Goal: Task Accomplishment & Management: Complete application form

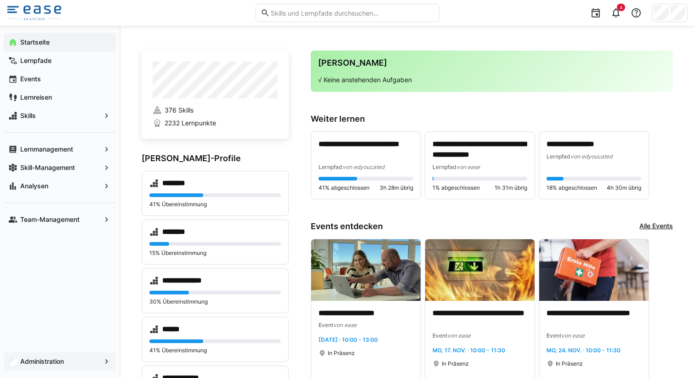
click at [76, 364] on span "Administration" at bounding box center [60, 361] width 82 height 9
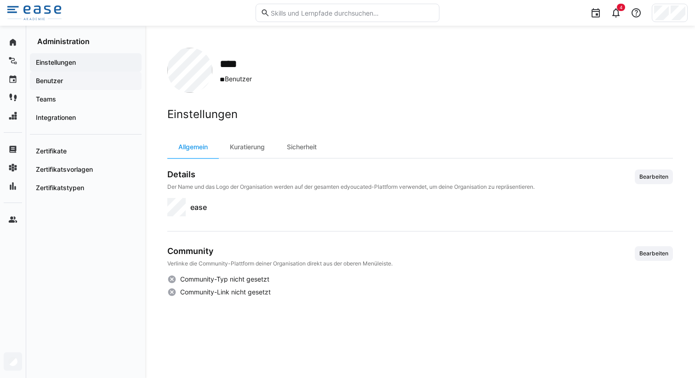
click at [0, 0] on app-navigation-label "Benutzer" at bounding box center [0, 0] width 0 height 0
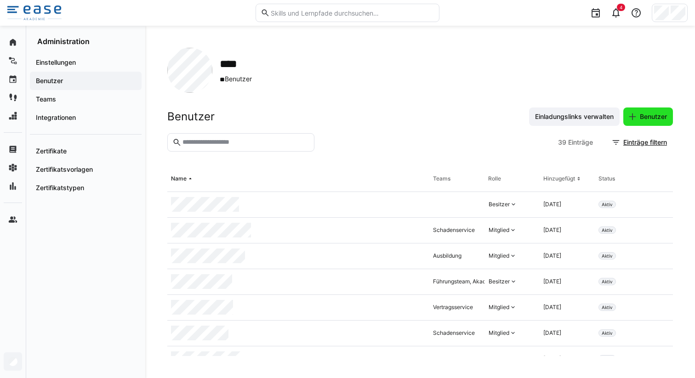
click at [648, 118] on span "Benutzer" at bounding box center [653, 116] width 30 height 9
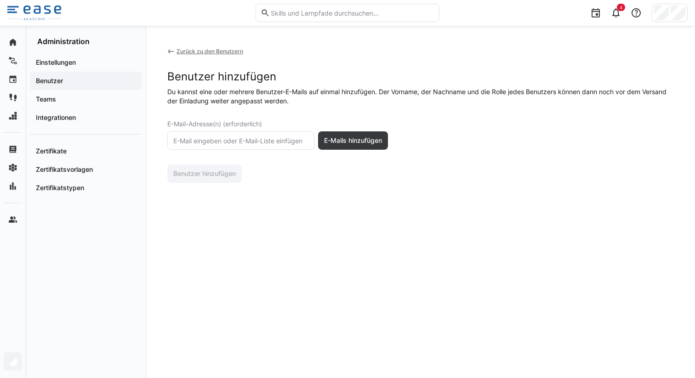
click at [248, 139] on input "text" at bounding box center [240, 140] width 137 height 8
click at [226, 148] on eds-input "a.aranzulla" at bounding box center [240, 140] width 147 height 18
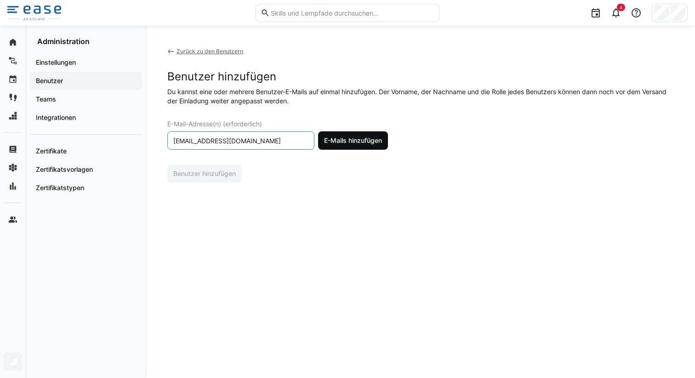
type input "a.aranzulla@ease.immo"
click at [350, 143] on span "E-Mails hinzufügen" at bounding box center [353, 140] width 61 height 9
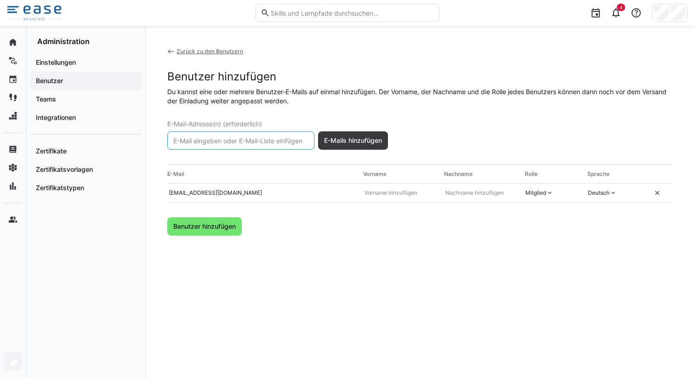
click at [271, 138] on input "text" at bounding box center [240, 140] width 137 height 8
type input "d.wittmann@ease.immo"
click at [348, 143] on span "E-Mails hinzufügen" at bounding box center [353, 140] width 61 height 9
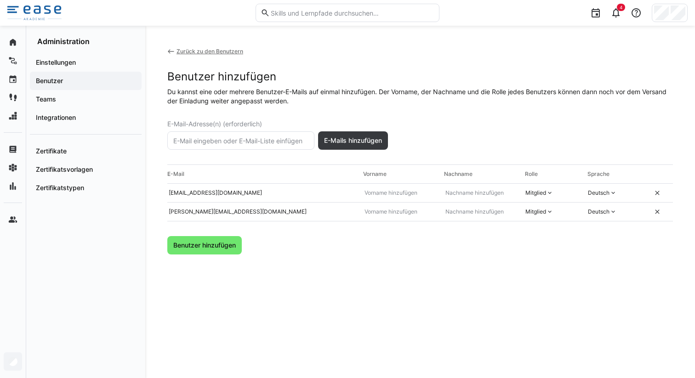
click at [248, 140] on input "text" at bounding box center [240, 140] width 137 height 8
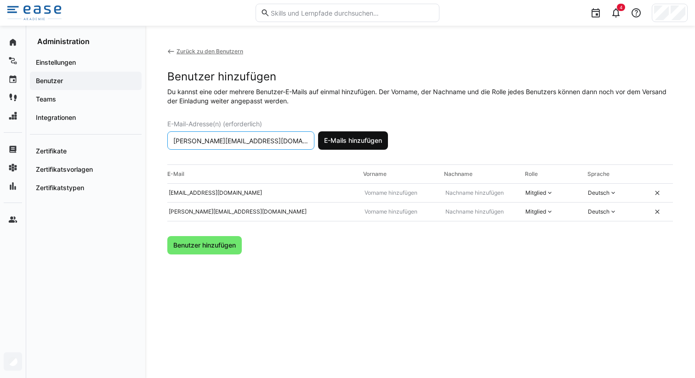
type input "j.schempf@ease.immo"
click at [364, 137] on span "E-Mails hinzufügen" at bounding box center [353, 140] width 61 height 9
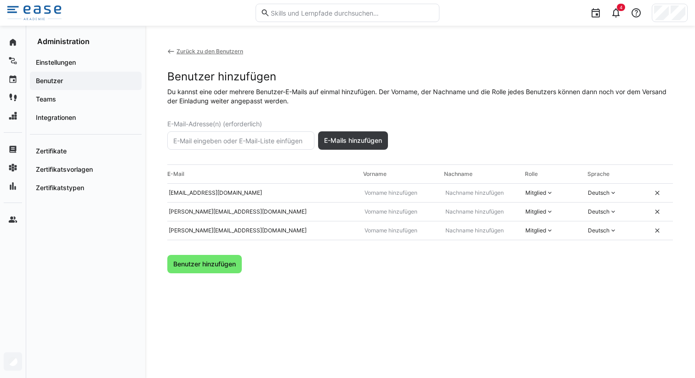
click at [221, 147] on eds-input at bounding box center [240, 140] width 147 height 18
click at [210, 259] on span "Benutzer hinzufügen" at bounding box center [204, 264] width 74 height 18
click at [403, 196] on input "text" at bounding box center [399, 192] width 73 height 7
type input "Antonella"
type input "Aranzulla"
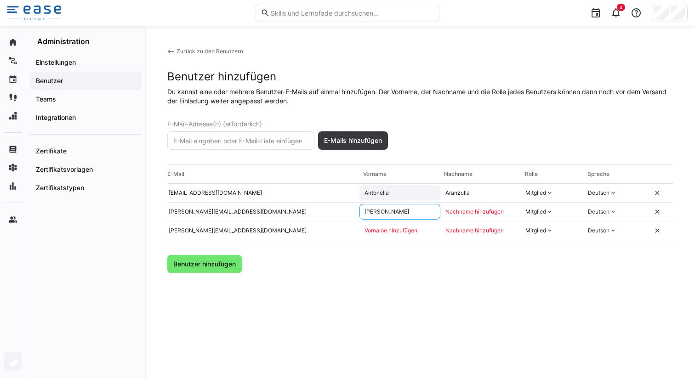
type input "David"
type input "Wittmann"
type input "Julia"
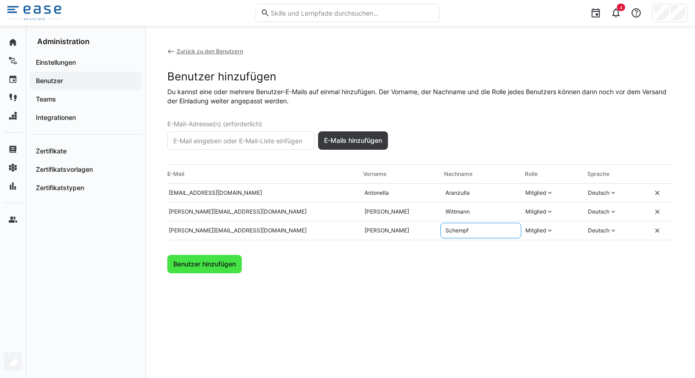
type input "Schempf"
click at [216, 267] on span "Benutzer hinzufügen" at bounding box center [204, 264] width 65 height 9
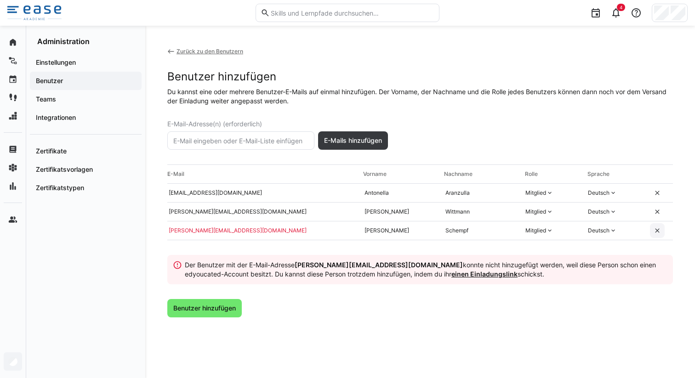
click at [657, 227] on eds-icon at bounding box center [656, 230] width 7 height 7
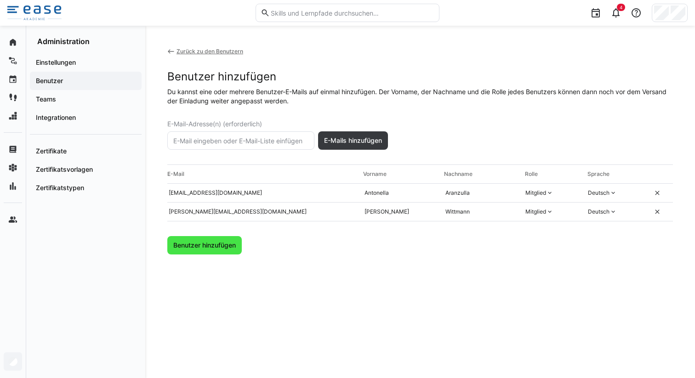
click at [217, 247] on span "Benutzer hinzufügen" at bounding box center [204, 245] width 65 height 9
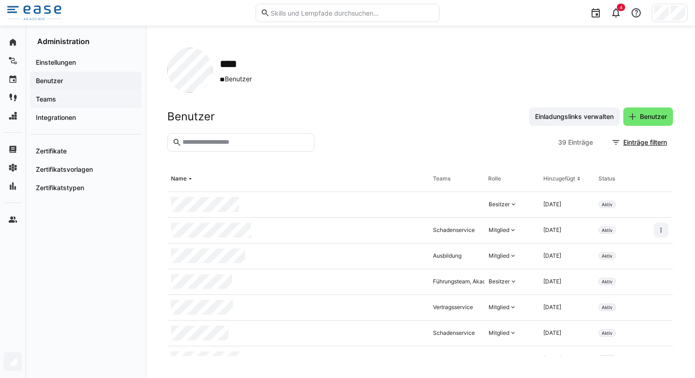
click at [65, 102] on span "Teams" at bounding box center [85, 99] width 102 height 9
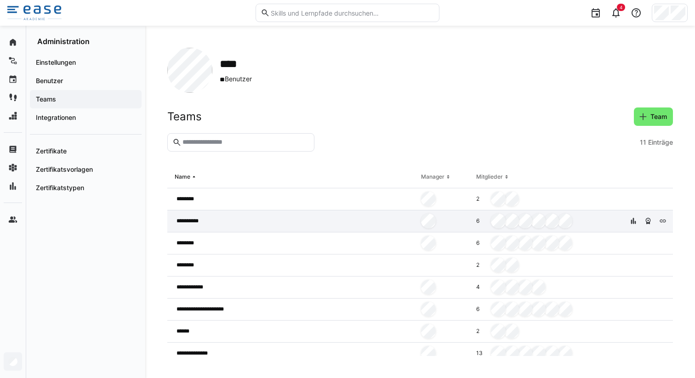
click at [268, 224] on div "**********" at bounding box center [292, 221] width 250 height 22
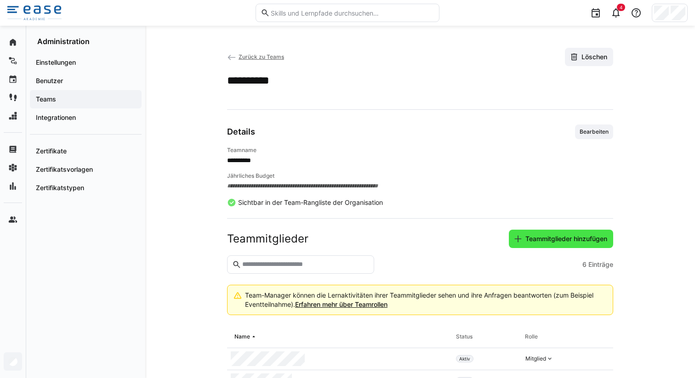
click at [524, 240] on span "Teammitglieder hinzufügen" at bounding box center [566, 238] width 85 height 9
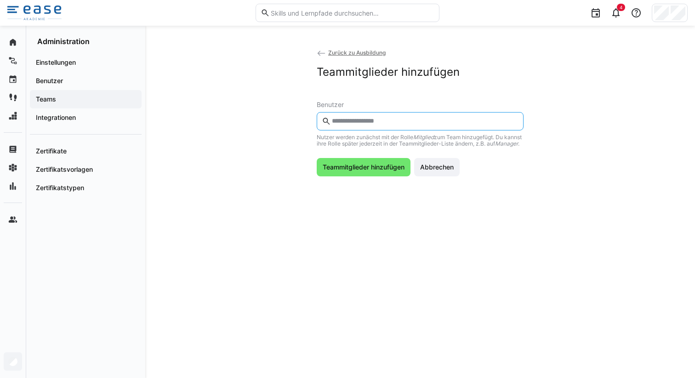
click at [349, 117] on input "text" at bounding box center [424, 121] width 187 height 8
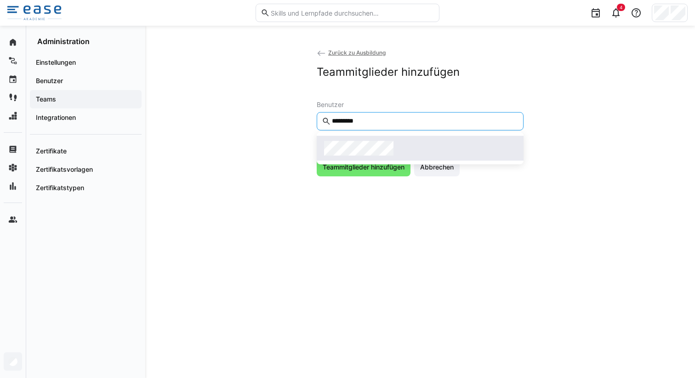
type input "*********"
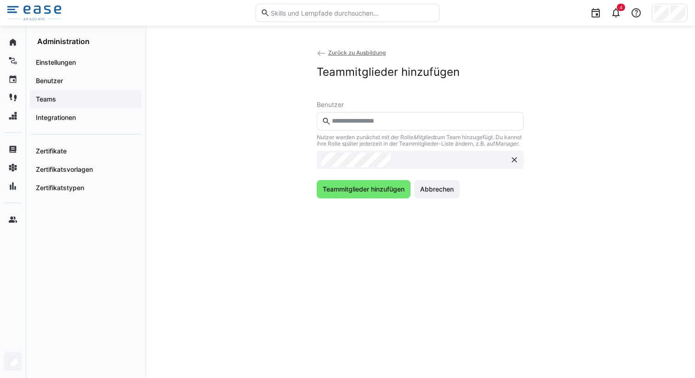
click at [372, 120] on input "text" at bounding box center [424, 121] width 187 height 8
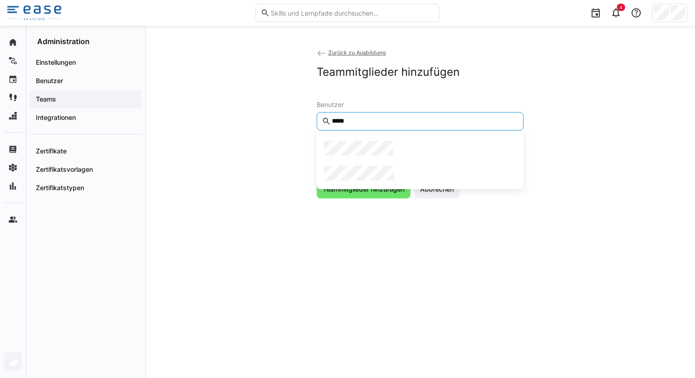
type input "*****"
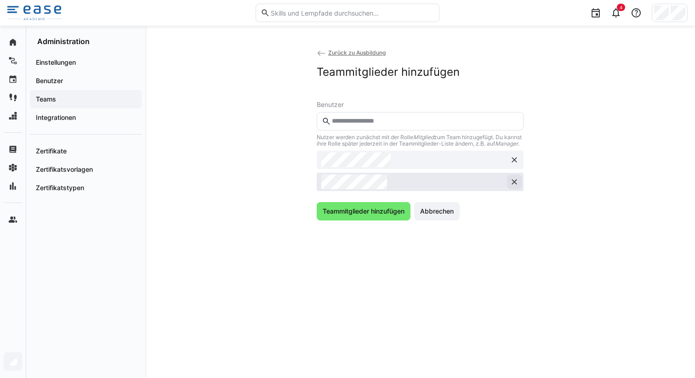
click at [517, 187] on eds-icon at bounding box center [514, 181] width 9 height 9
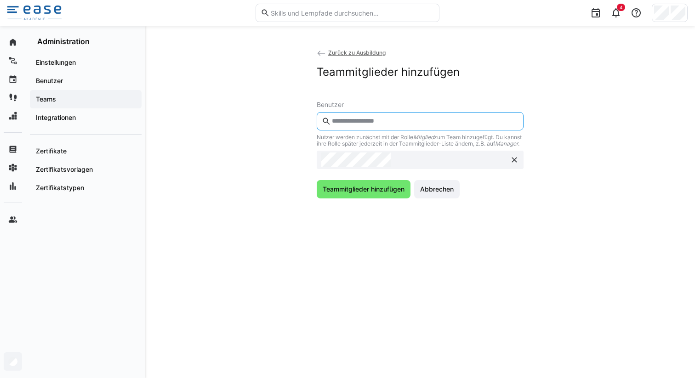
click at [385, 124] on input "text" at bounding box center [424, 121] width 187 height 8
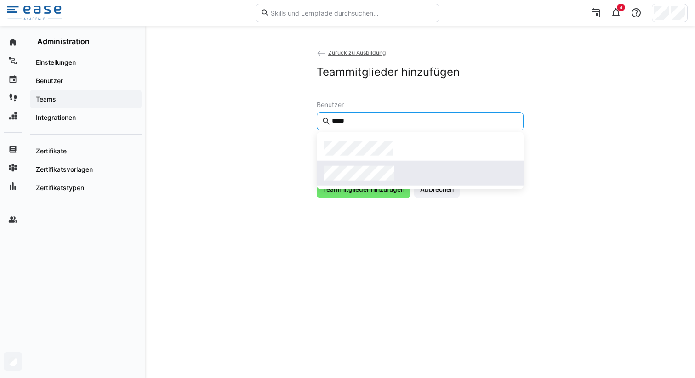
type input "*****"
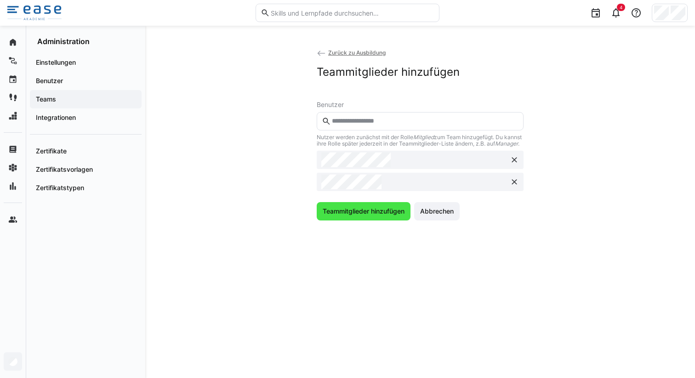
click at [357, 214] on span "Teammitglieder hinzufügen" at bounding box center [363, 211] width 85 height 9
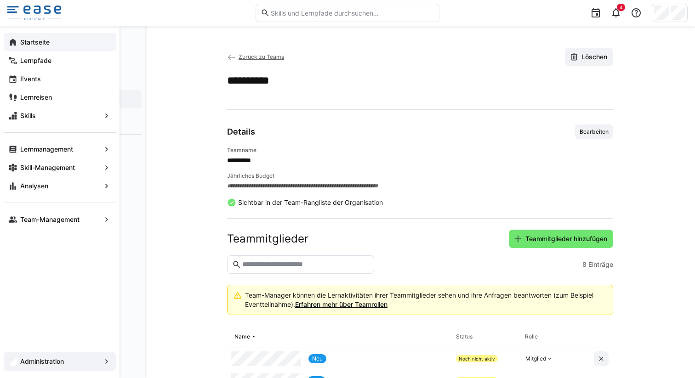
click at [0, 0] on app-navigation-label "Startseite" at bounding box center [0, 0] width 0 height 0
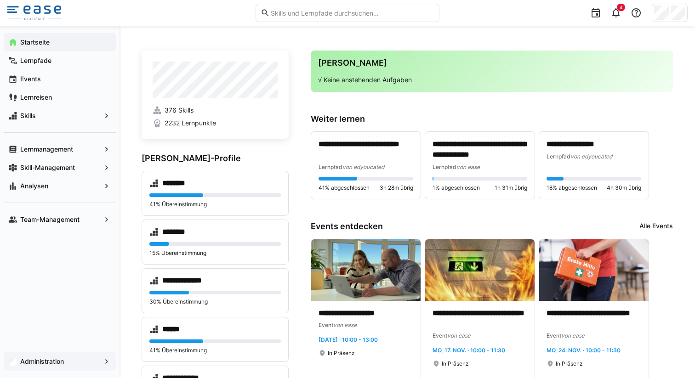
click at [37, 357] on span "Administration" at bounding box center [60, 361] width 82 height 9
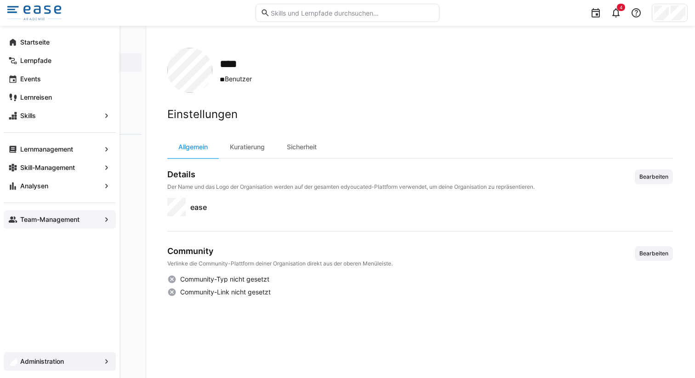
click at [48, 227] on div "Team-Management" at bounding box center [60, 219] width 112 height 18
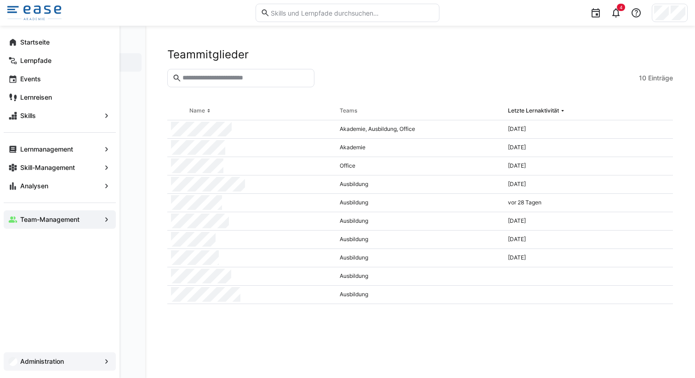
click at [0, 0] on app-navigation-label "Administration" at bounding box center [0, 0] width 0 height 0
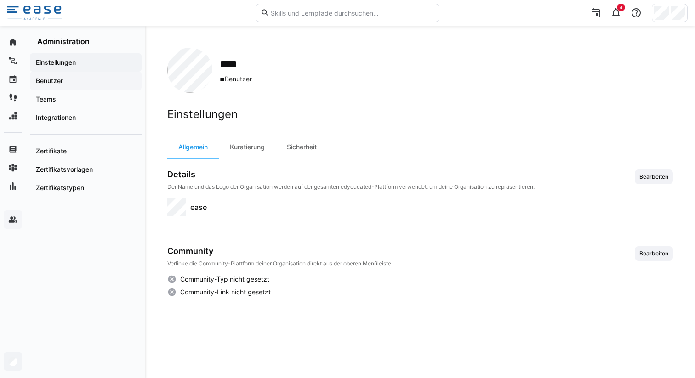
click at [45, 76] on span "Benutzer" at bounding box center [85, 80] width 102 height 9
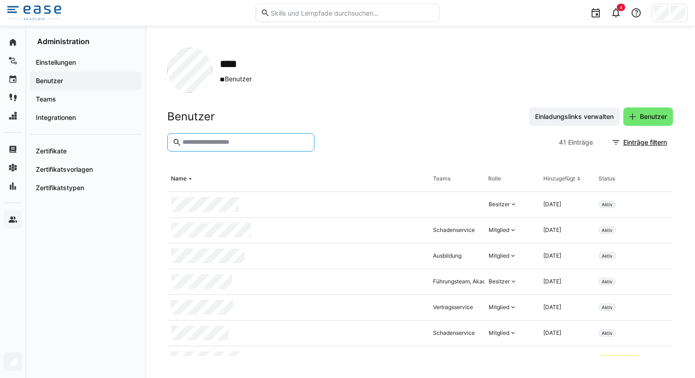
click at [242, 145] on input "text" at bounding box center [246, 142] width 128 height 8
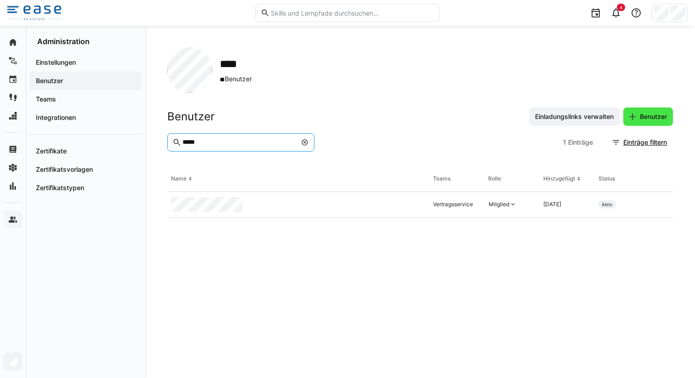
type input "*****"
click at [639, 113] on span "Benutzer" at bounding box center [653, 116] width 30 height 9
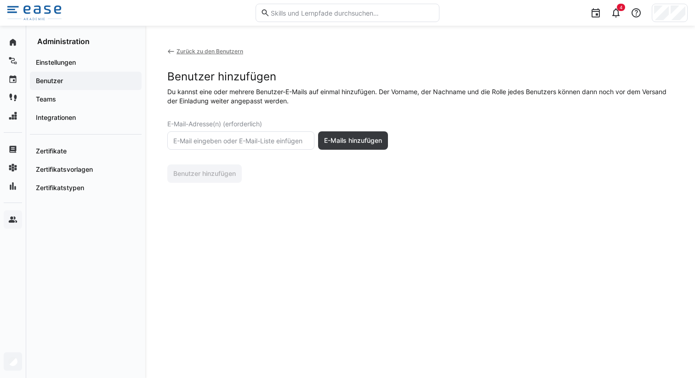
click at [246, 136] on eds-input at bounding box center [240, 140] width 147 height 18
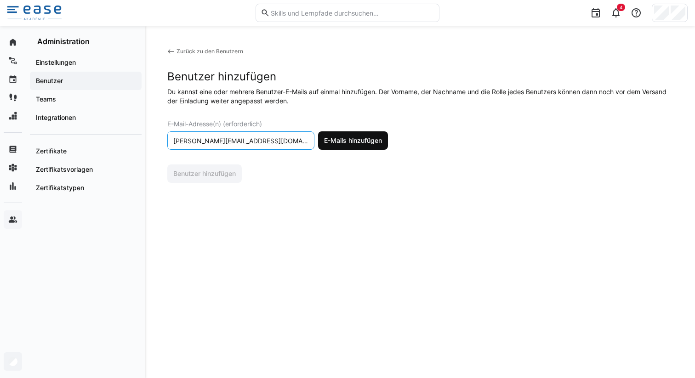
type input "j.schempf@ease.immo"
click at [357, 146] on span "E-Mails hinzufügen" at bounding box center [353, 140] width 70 height 18
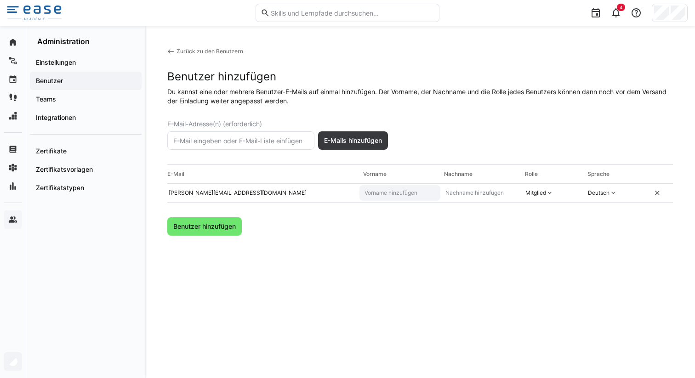
click at [413, 197] on eds-input at bounding box center [399, 193] width 81 height 16
type input "Julia"
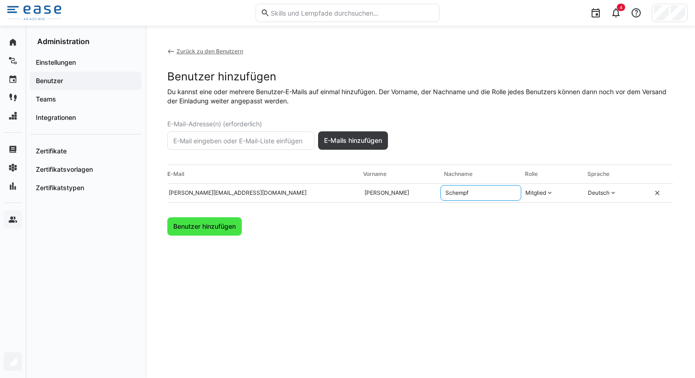
type input "Schempf"
click at [227, 225] on span "Benutzer hinzufügen" at bounding box center [204, 226] width 65 height 9
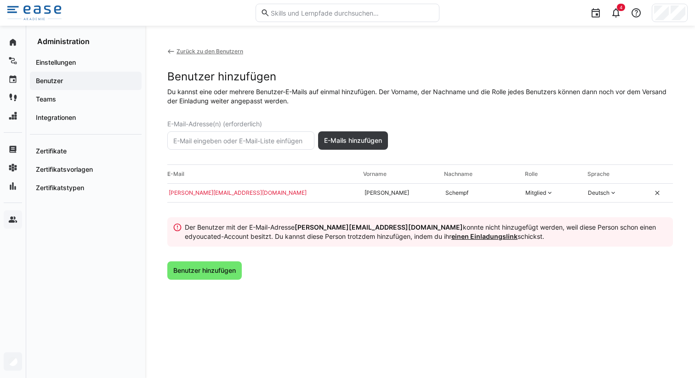
click at [451, 237] on link "einen Einladungslink" at bounding box center [484, 237] width 66 height 8
click at [59, 85] on div "Benutzer" at bounding box center [86, 81] width 112 height 18
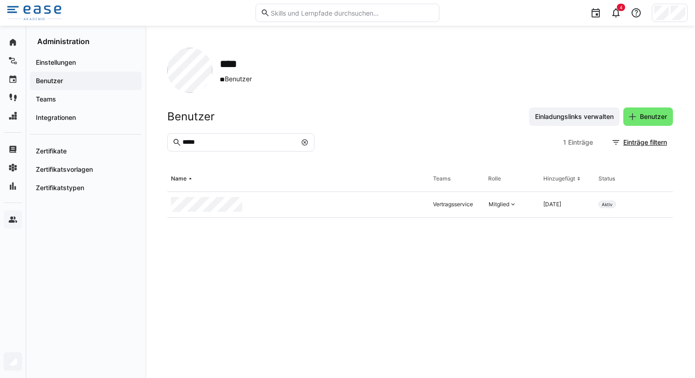
click at [213, 148] on eds-input "*****" at bounding box center [240, 142] width 147 height 18
type input "*"
type input "*******"
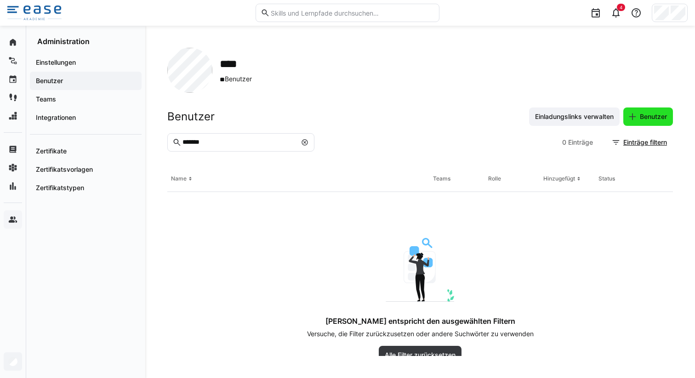
click at [644, 116] on span "Benutzer" at bounding box center [653, 116] width 30 height 9
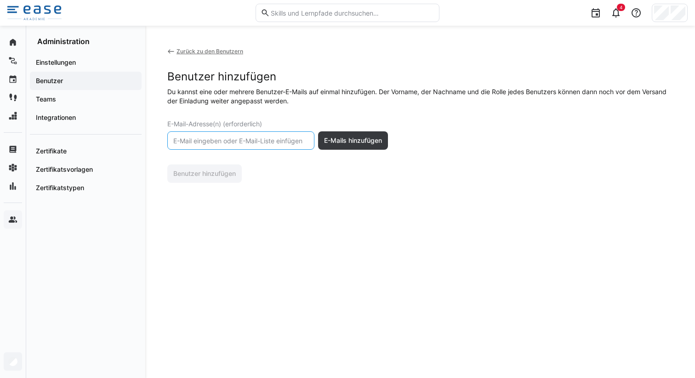
click at [278, 142] on input "text" at bounding box center [240, 140] width 137 height 8
type input "j.schempf@ease.immo"
click at [358, 135] on span "E-Mails hinzufügen" at bounding box center [353, 140] width 70 height 18
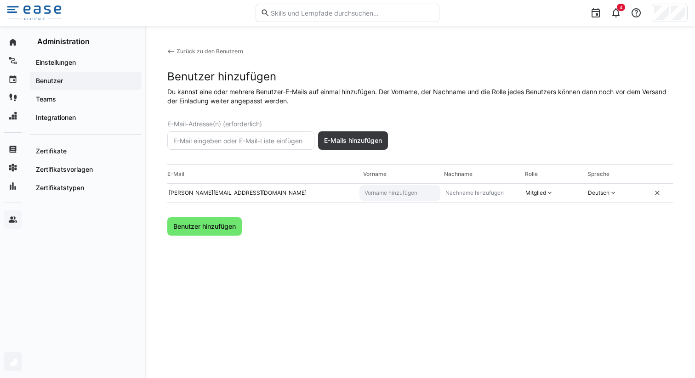
click at [391, 194] on input "text" at bounding box center [399, 192] width 73 height 7
type input "Julia"
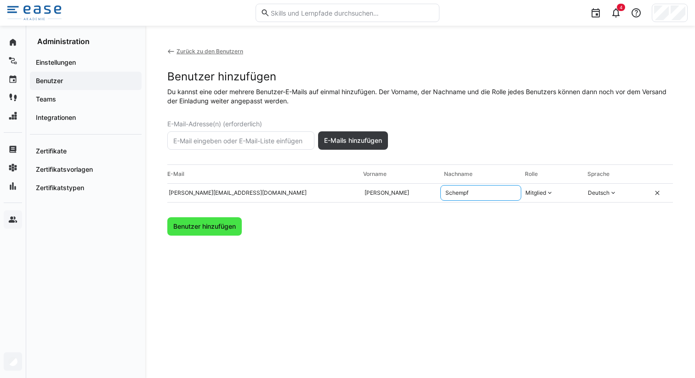
type input "Schempf"
click at [201, 227] on span "Benutzer hinzufügen" at bounding box center [204, 226] width 65 height 9
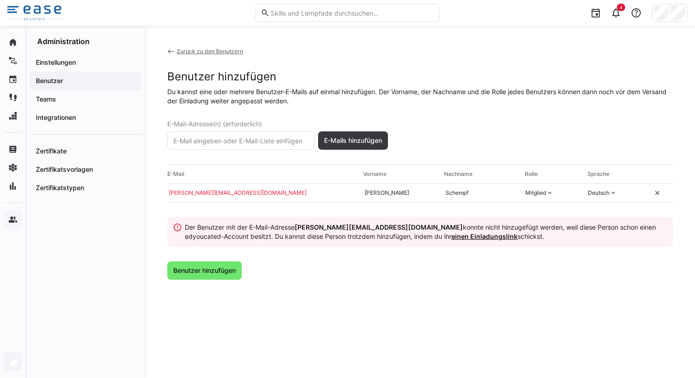
click at [451, 236] on link "einen Einladungslink" at bounding box center [484, 237] width 66 height 8
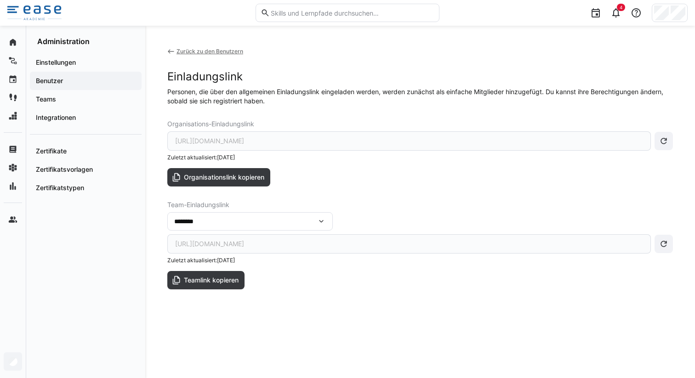
click at [211, 222] on div "********" at bounding box center [245, 221] width 142 height 8
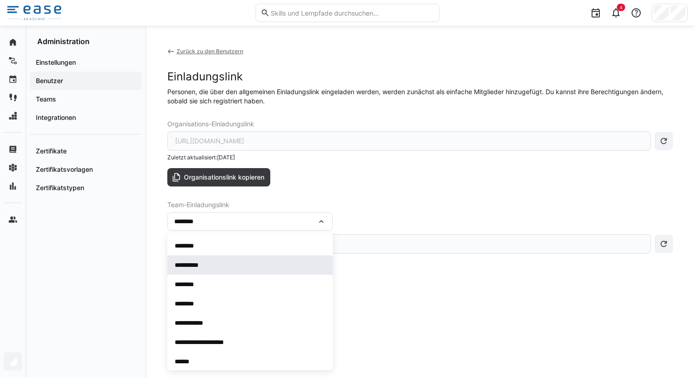
click at [206, 262] on div "**********" at bounding box center [248, 265] width 146 height 9
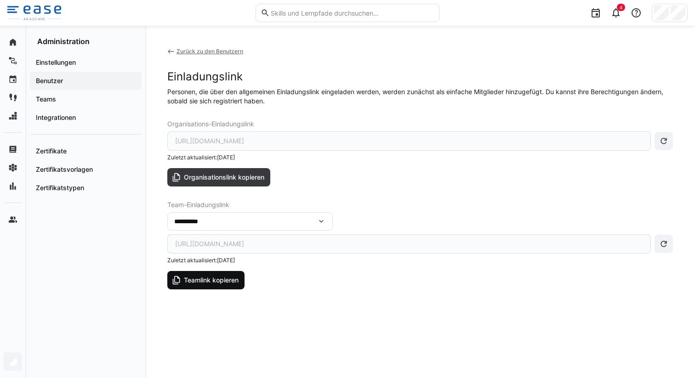
click at [206, 278] on span "Teamlink kopieren" at bounding box center [210, 280] width 57 height 9
